Goal: Transaction & Acquisition: Purchase product/service

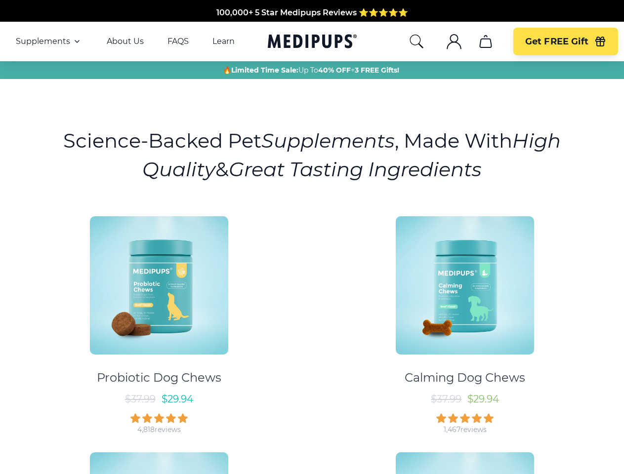
click at [312, 237] on div "Probiotic Dog Chews $ 37.99 $ 29.94 4,818 reviews Calming Dog Chews $ 37.99 $ 2…" at bounding box center [312, 440] width 612 height 464
click at [49, 42] on span "Supplements" at bounding box center [43, 42] width 54 height 10
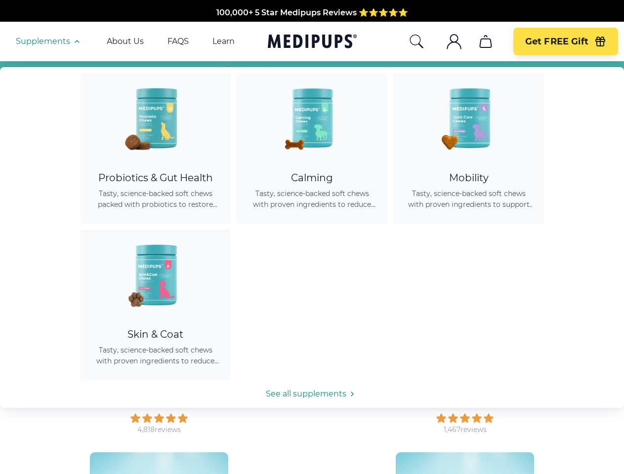
click at [76, 42] on icon "button" at bounding box center [77, 42] width 12 height 12
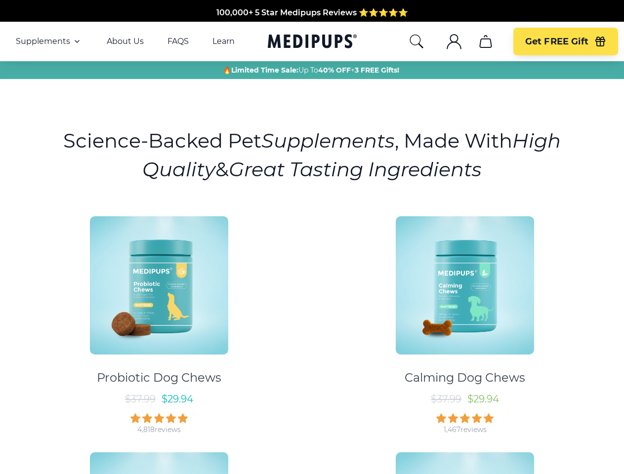
click at [416, 42] on icon "search" at bounding box center [417, 42] width 16 height 16
click at [454, 42] on icon ".cls-1{fill:none;stroke:currentColor;stroke-miterlimit:10;stroke-width:1.5px;}" at bounding box center [454, 42] width 16 height 16
click at [485, 42] on icon "cart" at bounding box center [486, 42] width 16 height 16
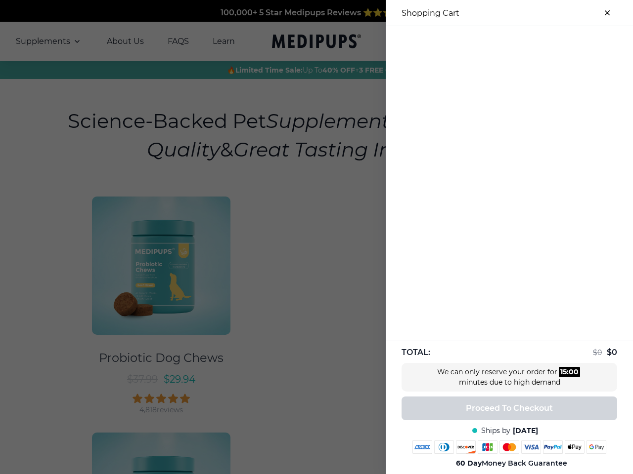
click at [485, 42] on div at bounding box center [509, 34] width 247 height 16
click at [565, 42] on div at bounding box center [509, 34] width 247 height 16
